Goal: Information Seeking & Learning: Learn about a topic

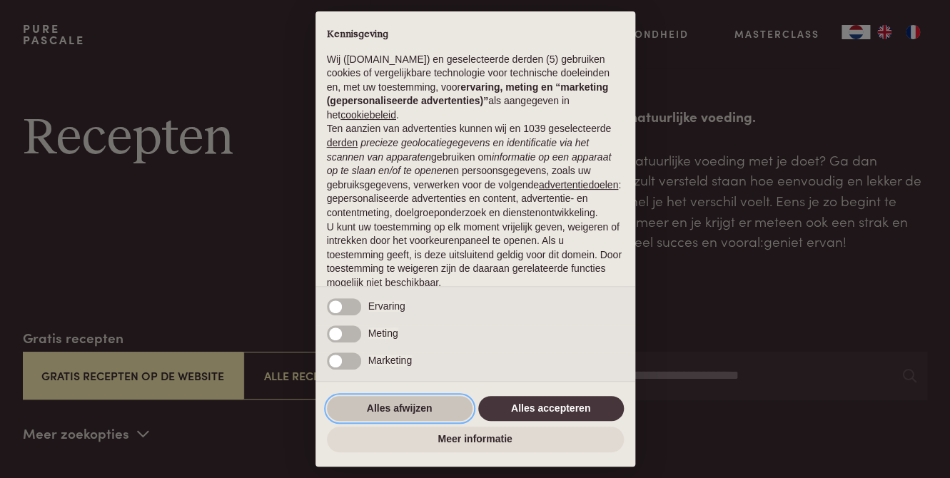
click at [404, 404] on button "Alles afwijzen" at bounding box center [400, 409] width 146 height 26
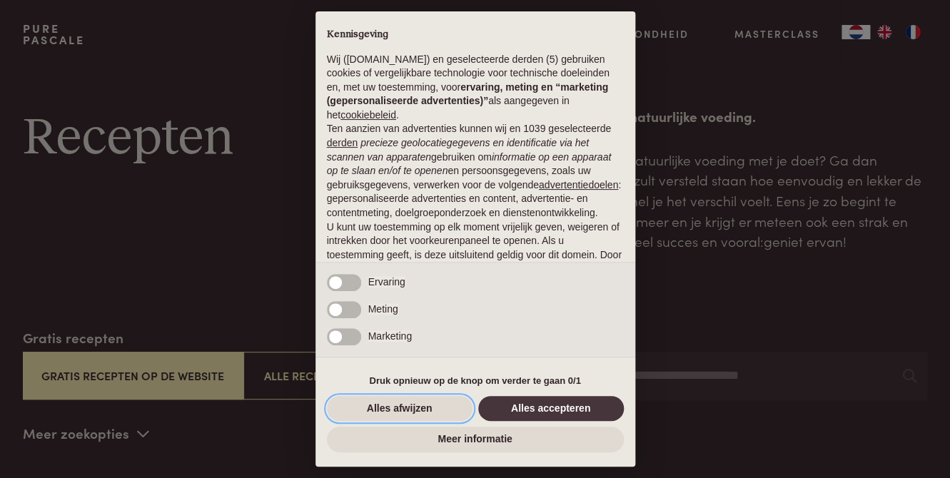
scroll to position [95, 0]
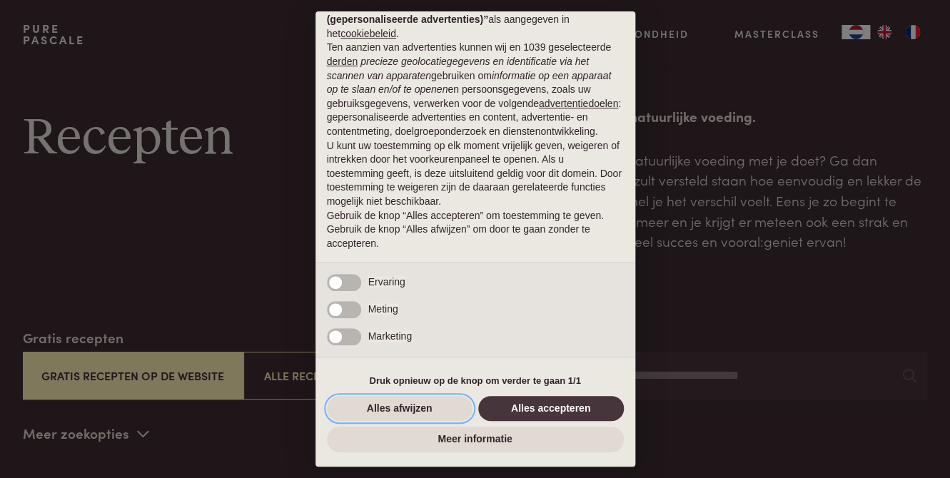
click at [400, 405] on button "Alles afwijzen" at bounding box center [400, 409] width 146 height 26
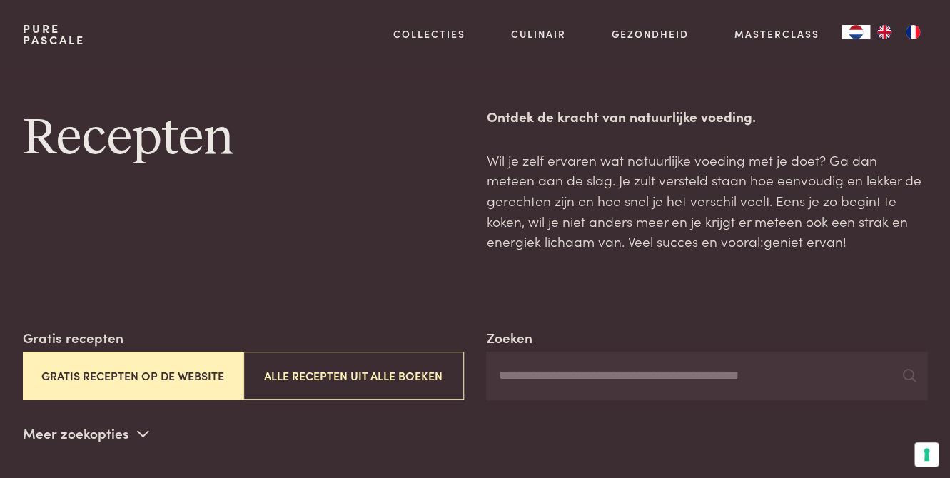
click at [671, 383] on input "Zoeken" at bounding box center [706, 376] width 441 height 49
type input "*******"
click at [577, 379] on input "*******" at bounding box center [706, 376] width 441 height 49
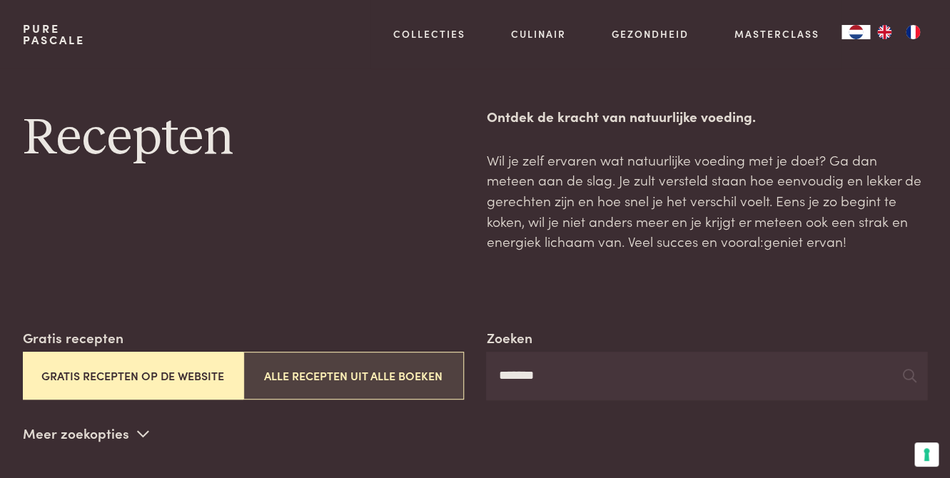
click at [307, 380] on button "Alle recepten uit alle boeken" at bounding box center [353, 376] width 221 height 48
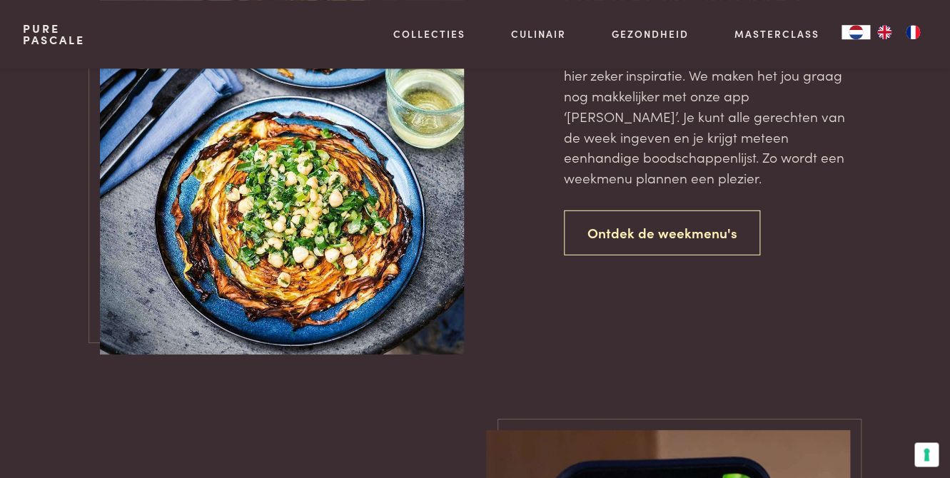
scroll to position [3256, 0]
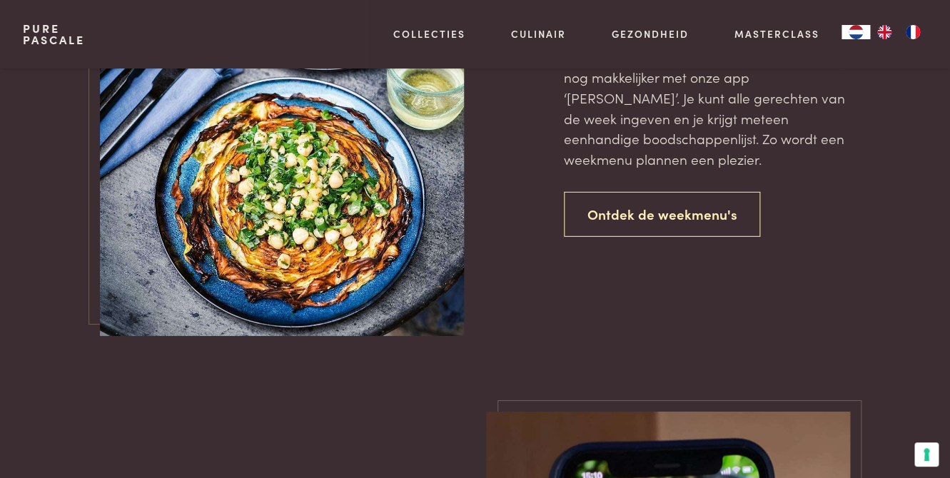
click at [310, 233] on img at bounding box center [281, 63] width 363 height 545
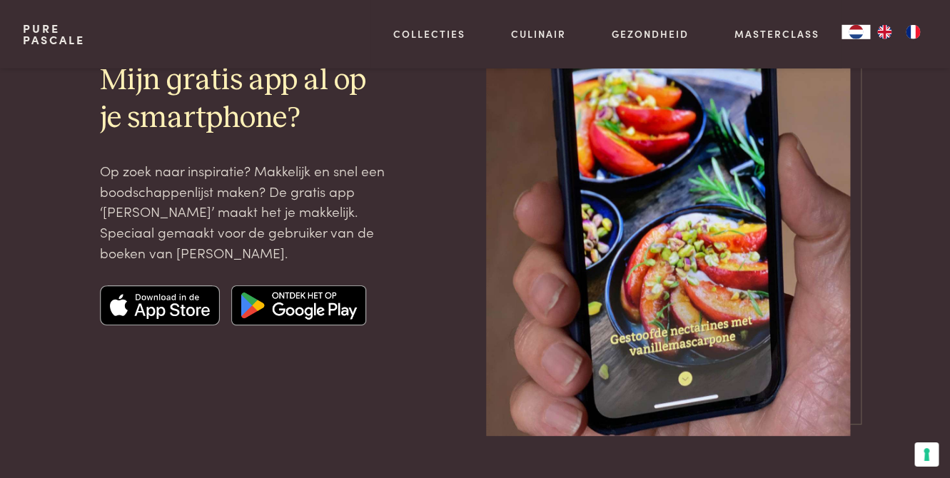
scroll to position [3744, 0]
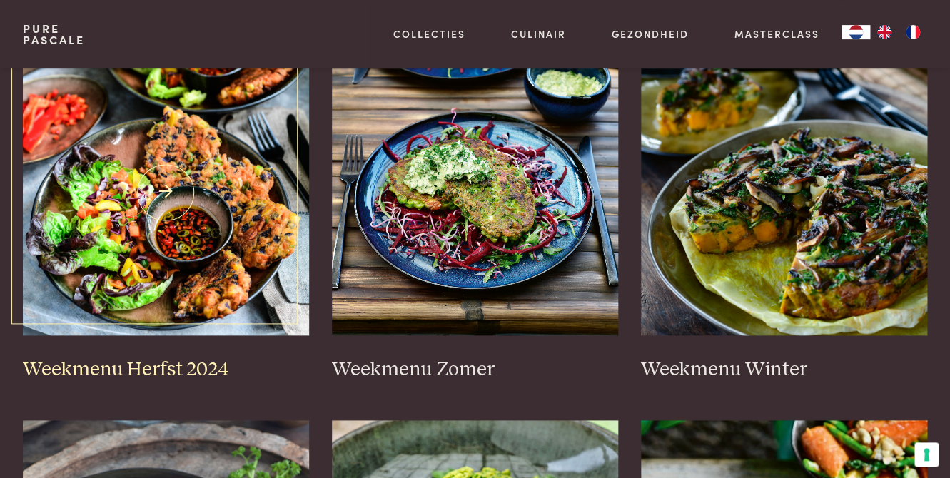
scroll to position [407, 0]
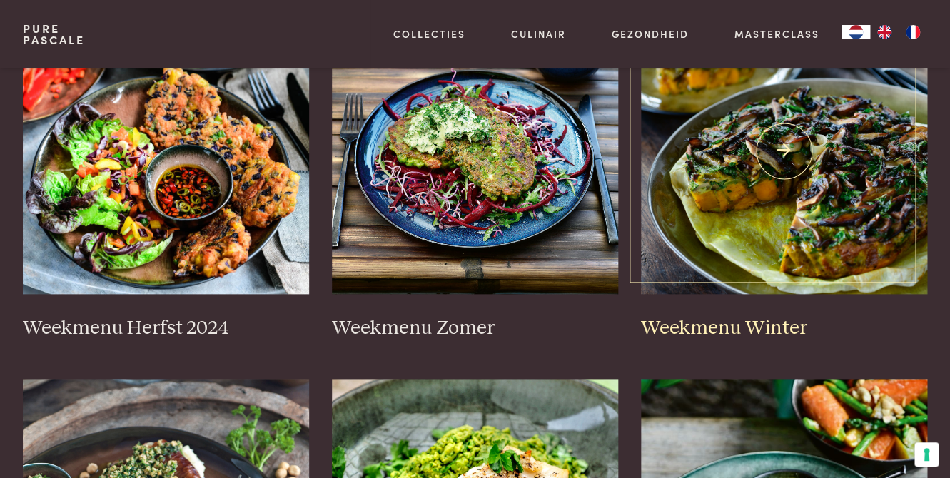
click at [786, 148] on img at bounding box center [784, 151] width 286 height 285
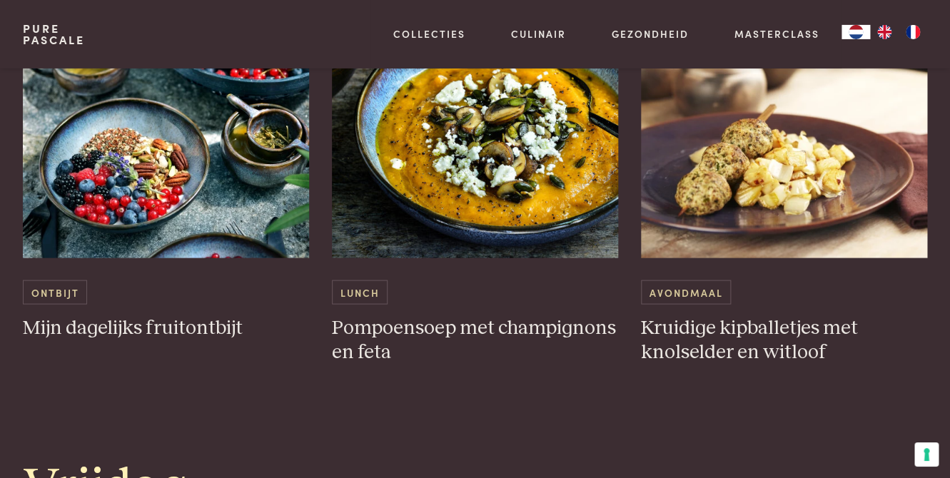
scroll to position [2766, 0]
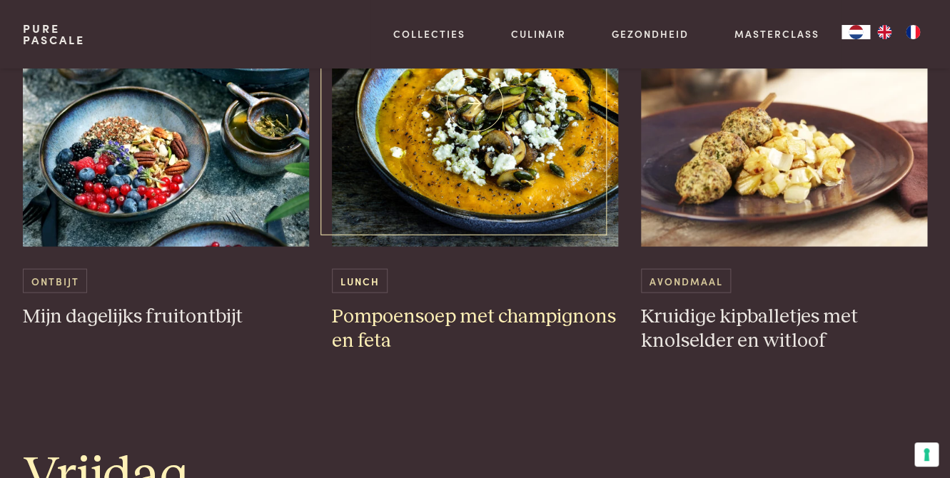
click at [402, 304] on h3 "Pompoensoep met champignons en feta" at bounding box center [475, 328] width 286 height 49
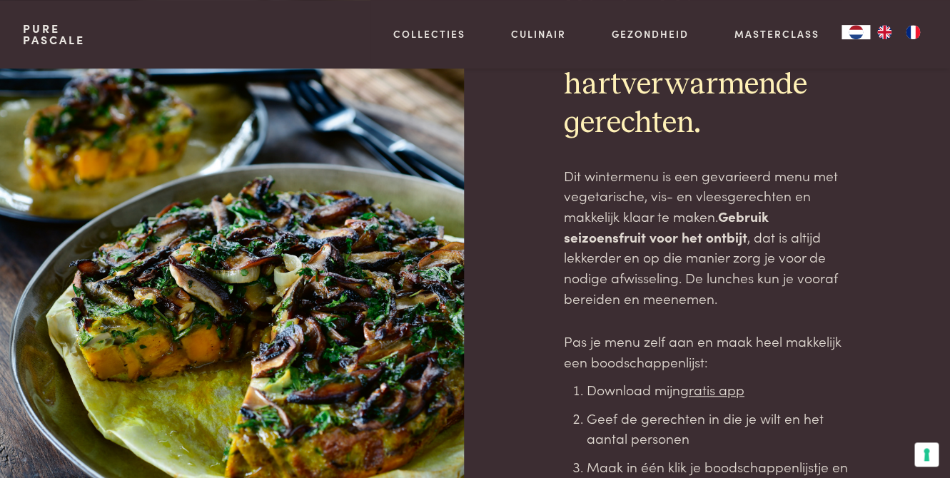
scroll to position [81, 0]
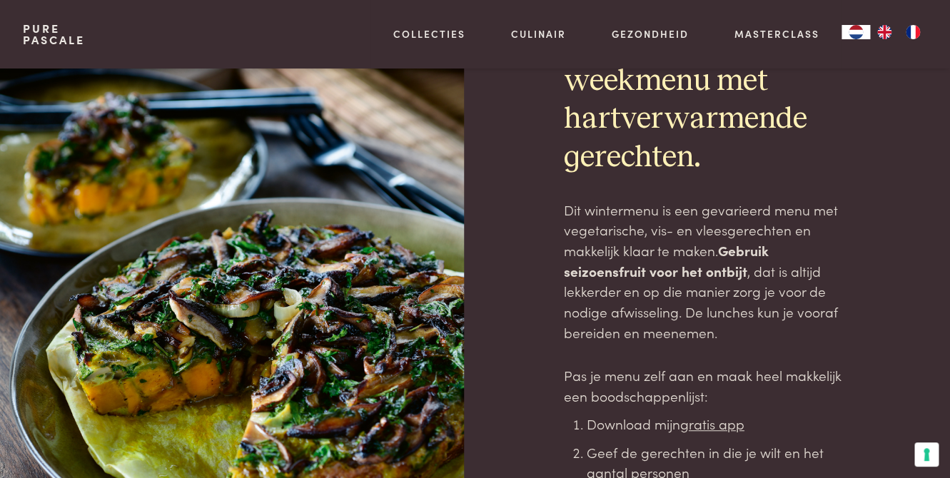
click at [215, 199] on div at bounding box center [243, 315] width 441 height 657
click at [220, 253] on div at bounding box center [243, 315] width 441 height 657
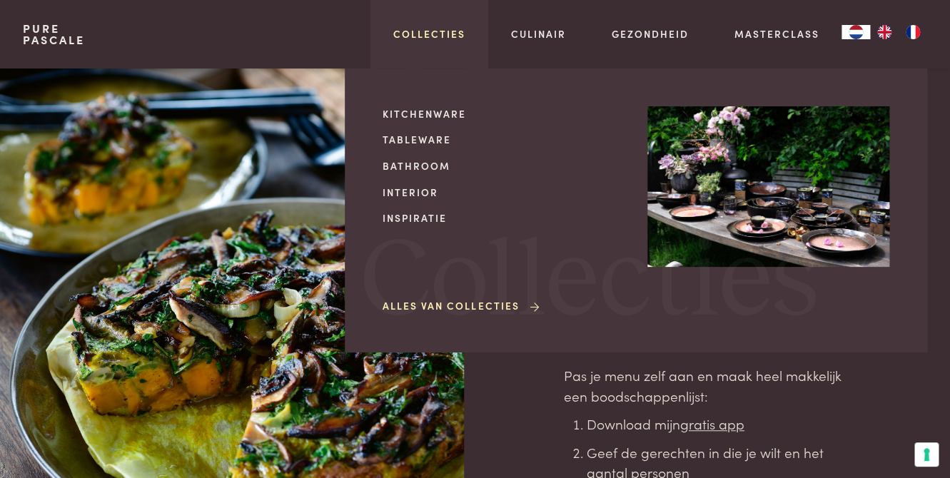
click at [401, 29] on link "Collecties" at bounding box center [429, 33] width 72 height 15
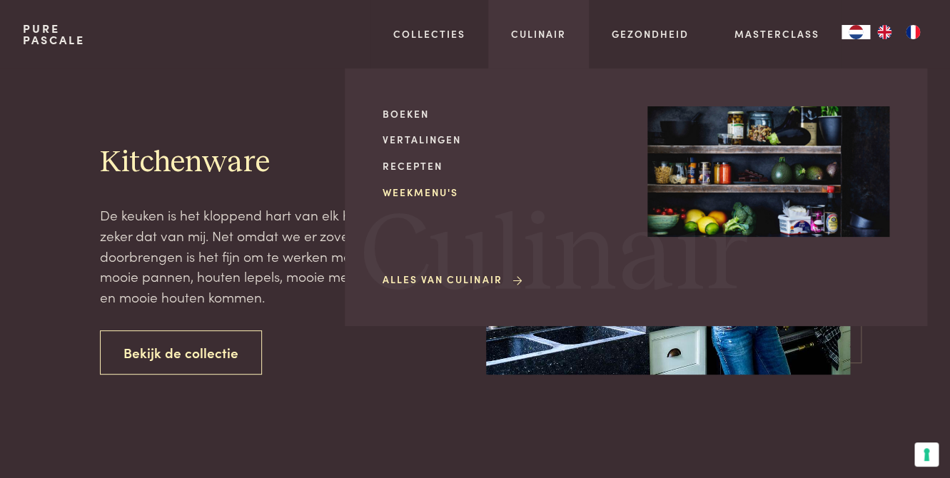
click at [418, 194] on link "Weekmenu's" at bounding box center [503, 192] width 242 height 15
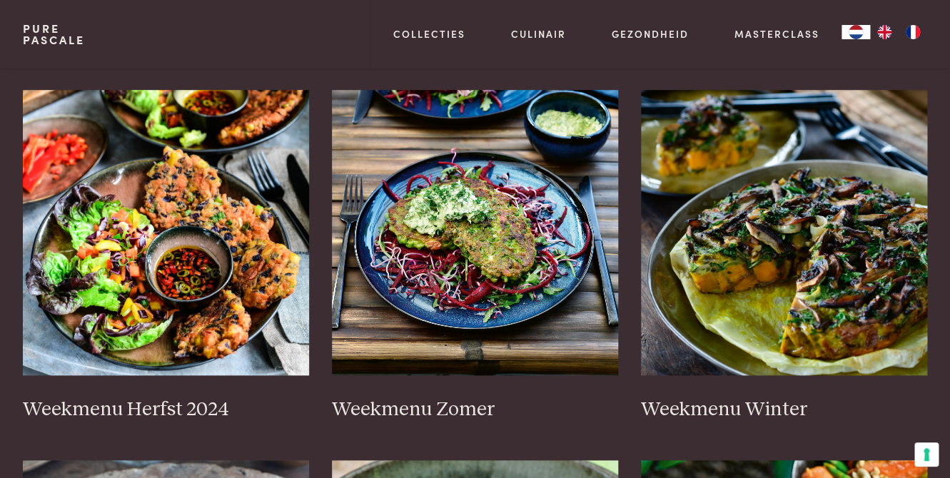
scroll to position [407, 0]
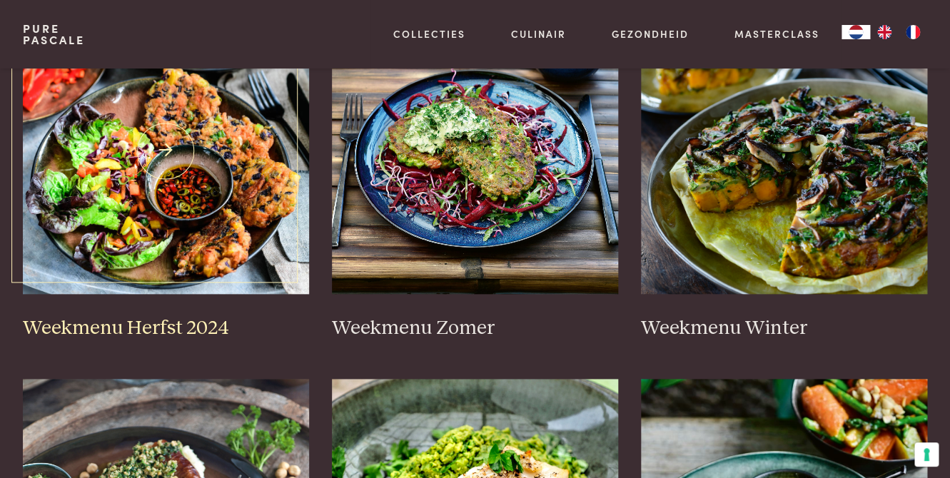
click at [272, 202] on img at bounding box center [166, 151] width 286 height 285
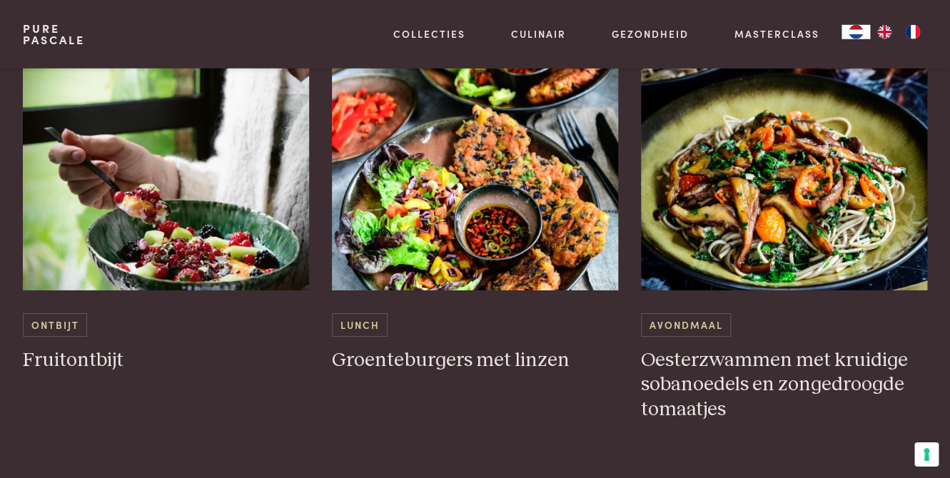
scroll to position [1546, 0]
